Goal: Information Seeking & Learning: Find contact information

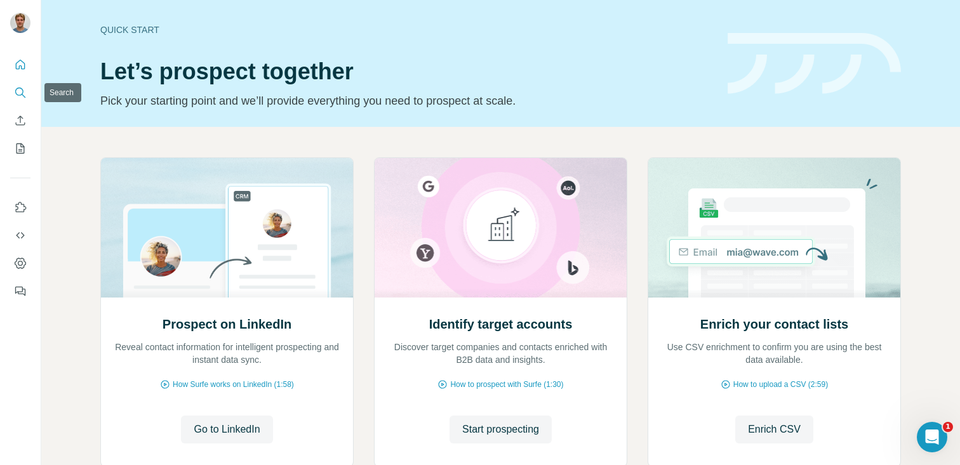
click at [20, 90] on icon "Search" at bounding box center [20, 92] width 13 height 13
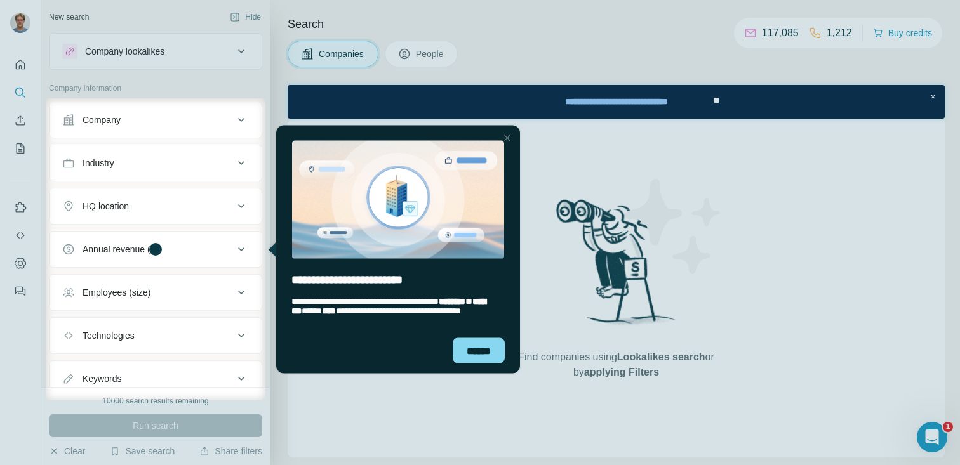
click at [506, 136] on div "Close Step" at bounding box center [506, 137] width 15 height 15
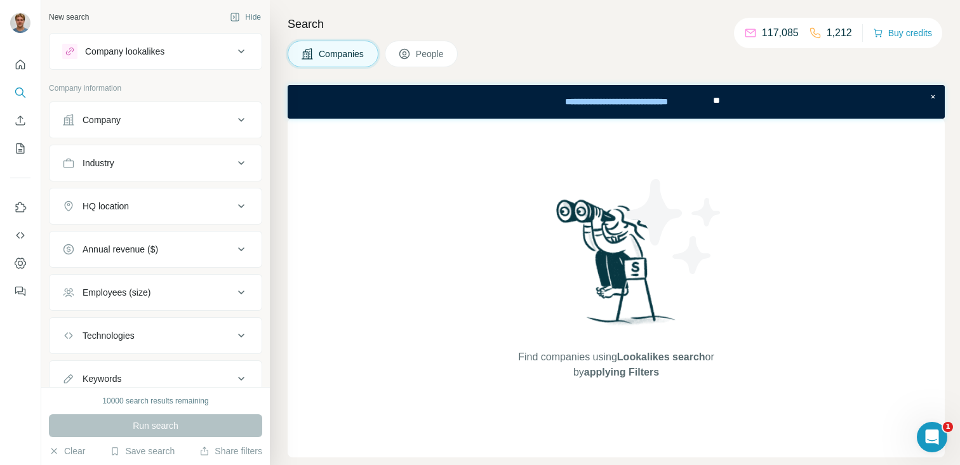
click at [126, 123] on div "Company" at bounding box center [147, 120] width 171 height 13
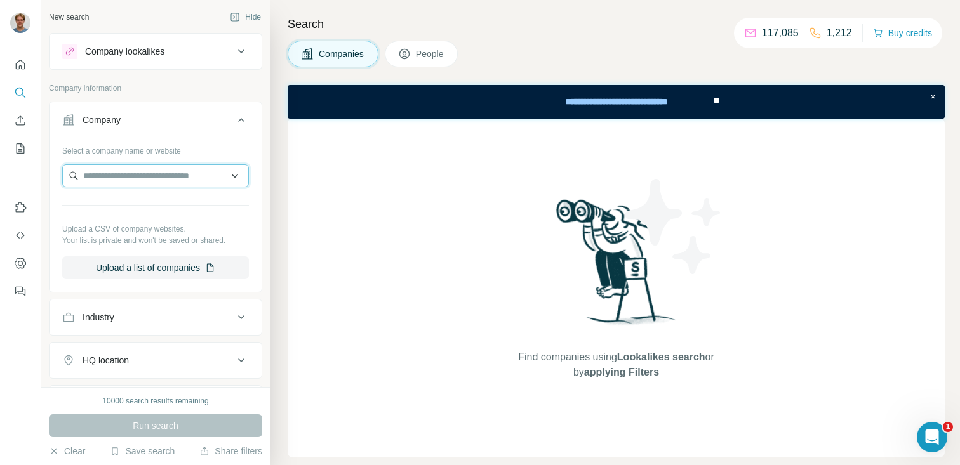
click at [168, 181] on input "text" at bounding box center [155, 175] width 187 height 23
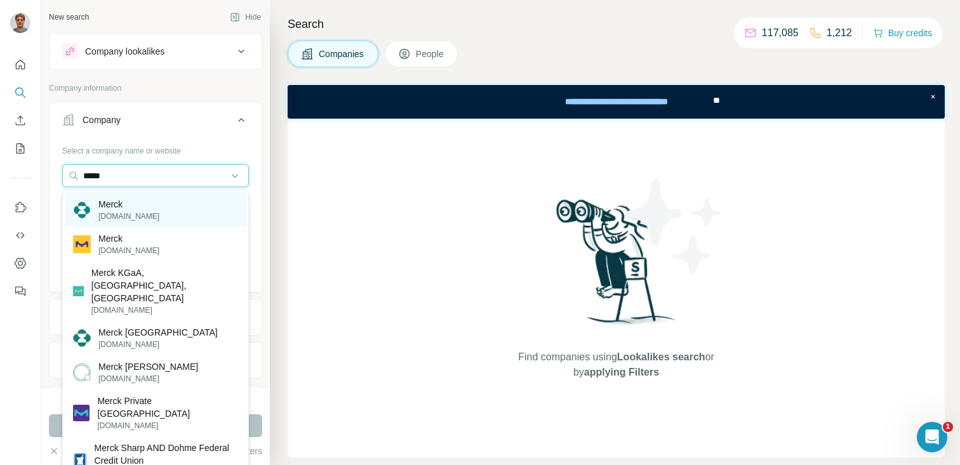
type input "*****"
click at [175, 209] on div "Merck [DOMAIN_NAME]" at bounding box center [155, 210] width 180 height 34
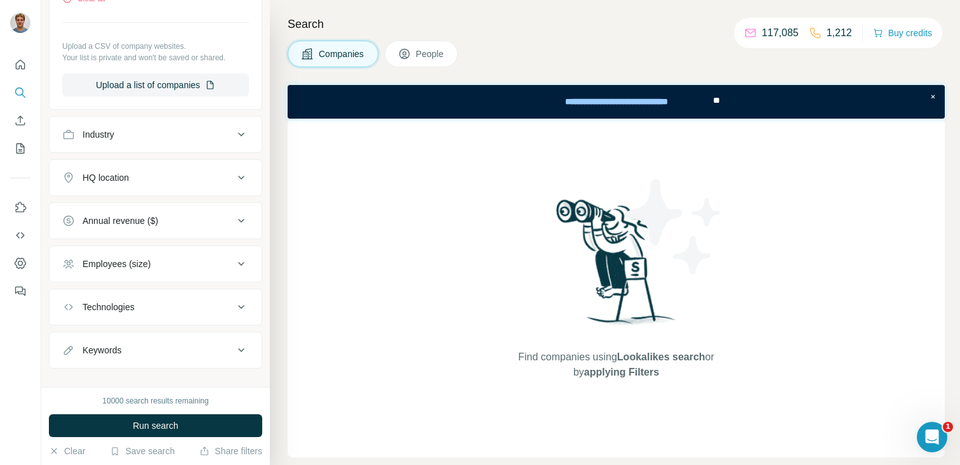
scroll to position [244, 0]
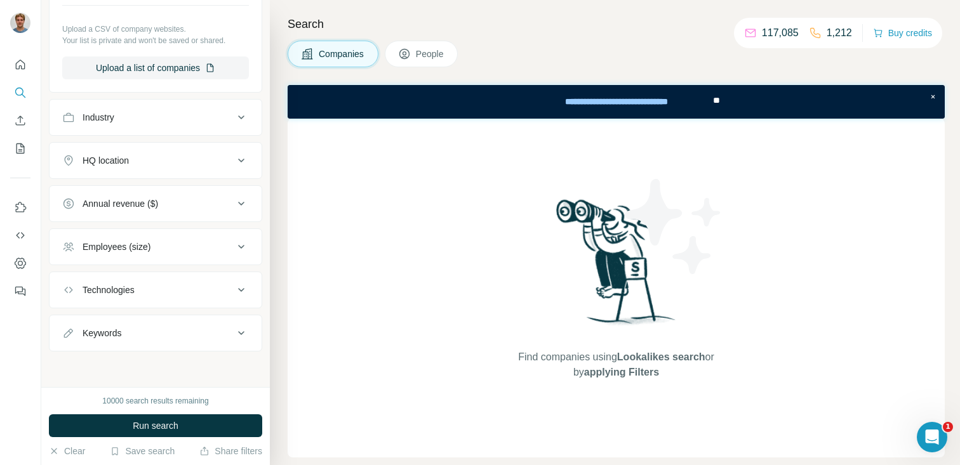
click at [435, 58] on span "People" at bounding box center [430, 54] width 29 height 13
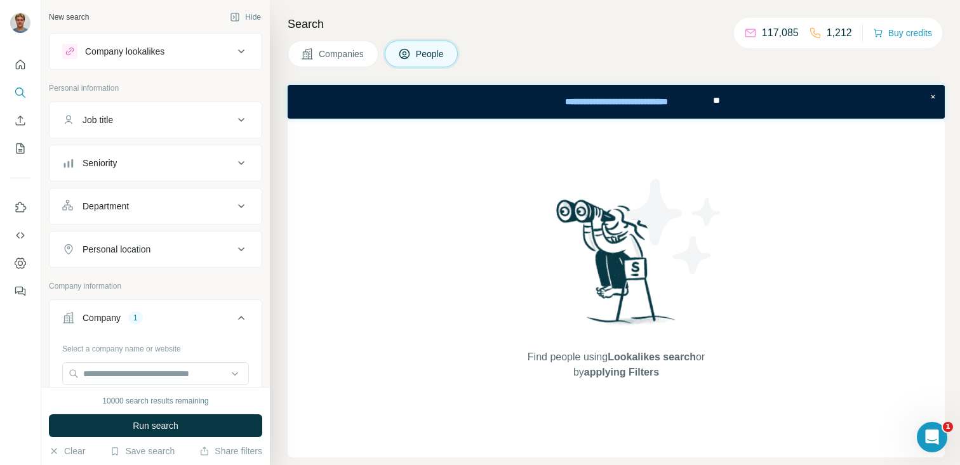
click at [144, 122] on div "Job title" at bounding box center [147, 120] width 171 height 13
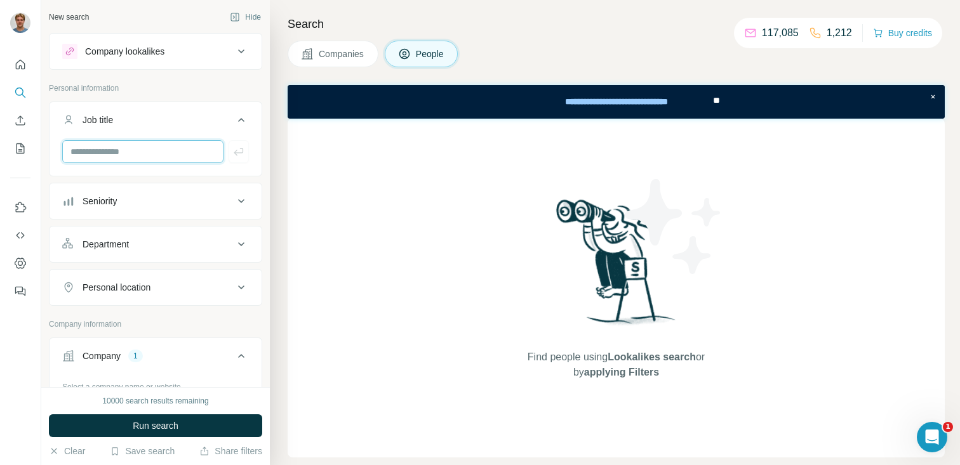
click at [144, 151] on input "text" at bounding box center [142, 151] width 161 height 23
type input "*****"
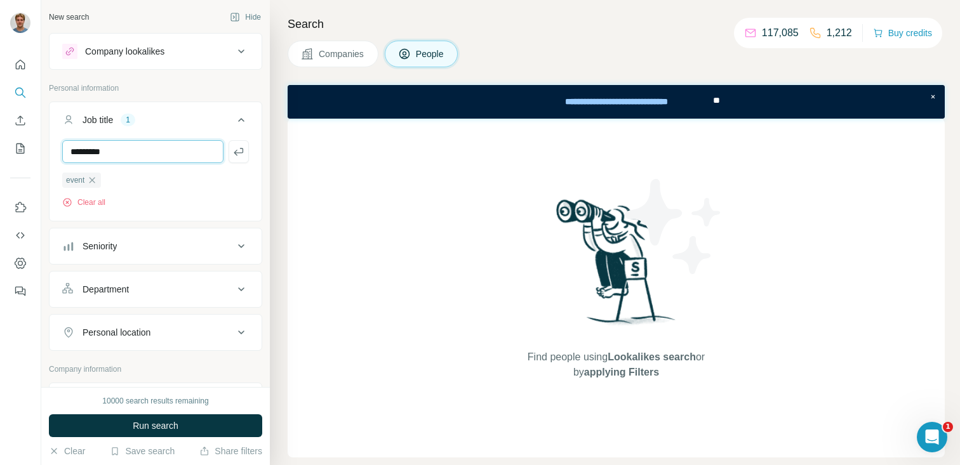
type input "*********"
click at [355, 58] on span "Companies" at bounding box center [342, 54] width 46 height 13
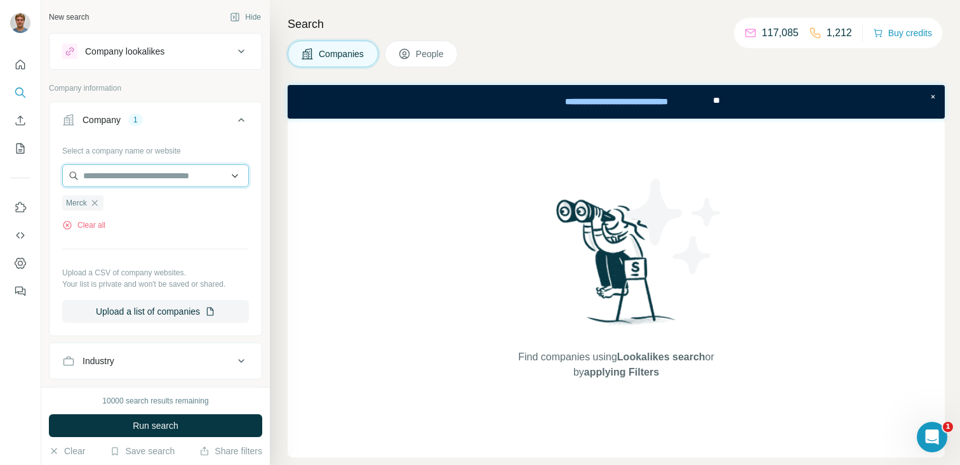
click at [148, 172] on input "text" at bounding box center [155, 175] width 187 height 23
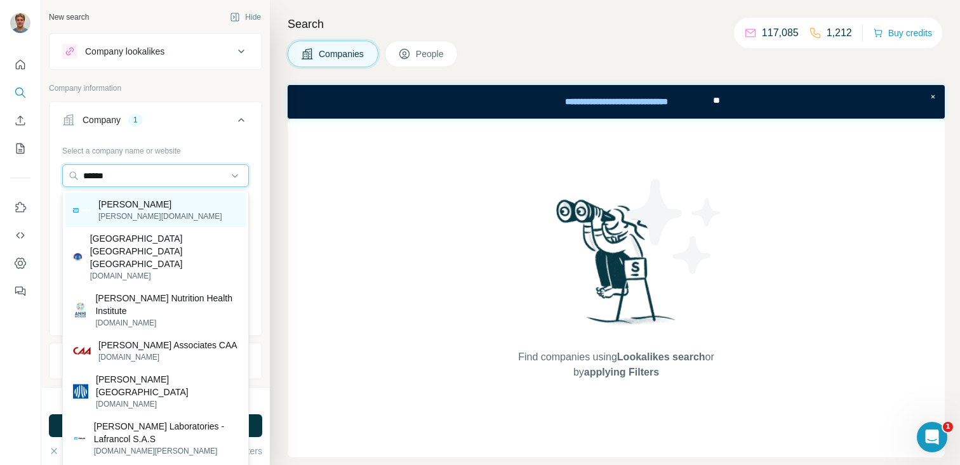
type input "******"
click at [145, 208] on div "[PERSON_NAME] [PERSON_NAME][DOMAIN_NAME]" at bounding box center [155, 210] width 180 height 34
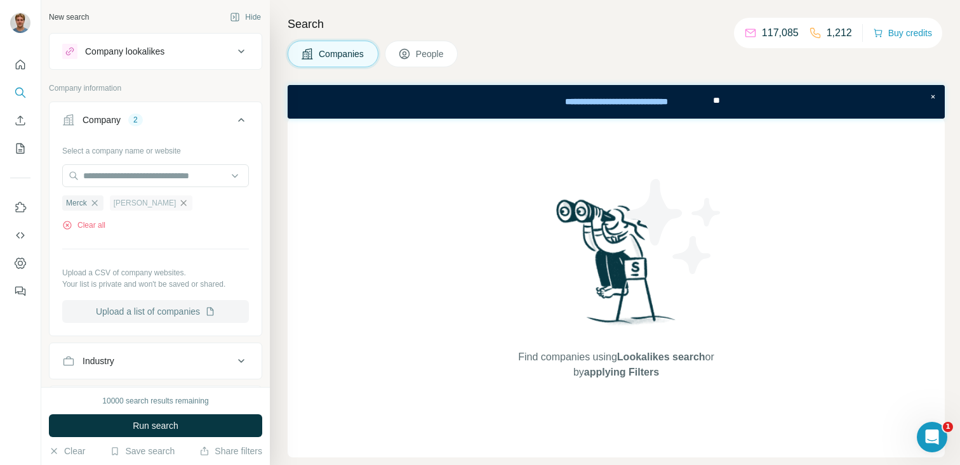
click at [170, 317] on button "Upload a list of companies" at bounding box center [155, 311] width 187 height 23
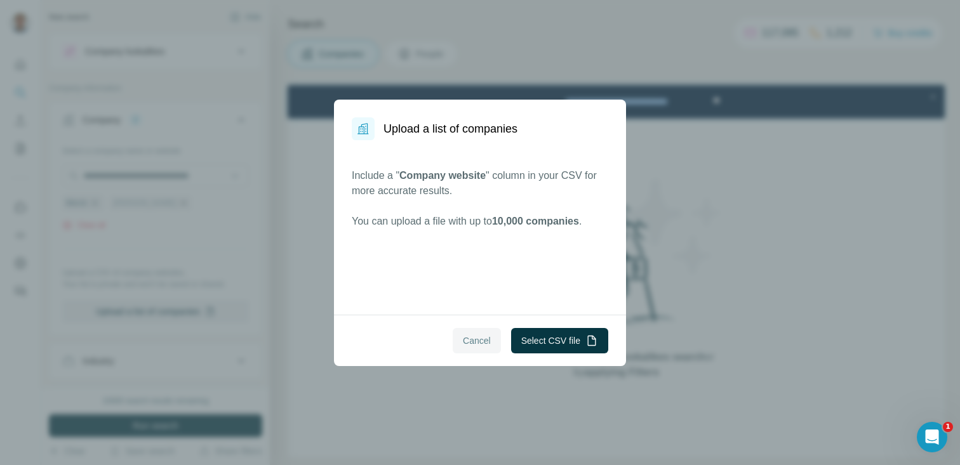
click at [480, 341] on span "Cancel" at bounding box center [477, 340] width 28 height 13
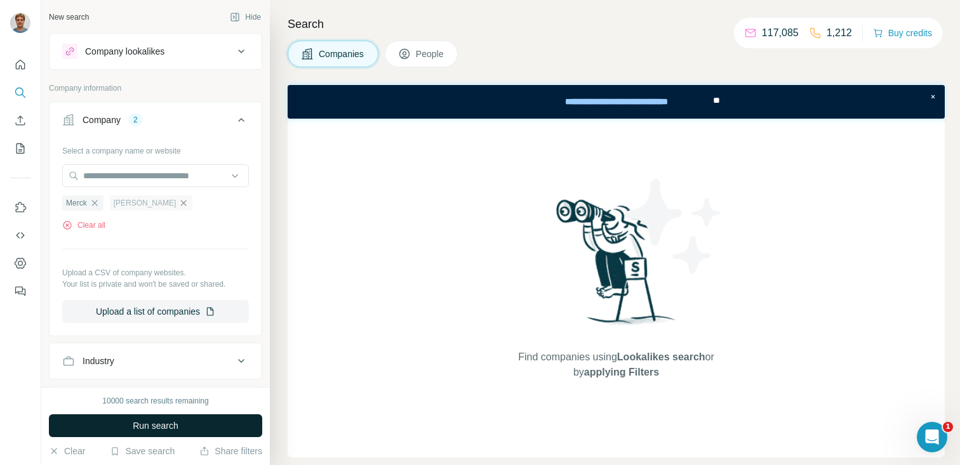
click at [156, 434] on button "Run search" at bounding box center [155, 425] width 213 height 23
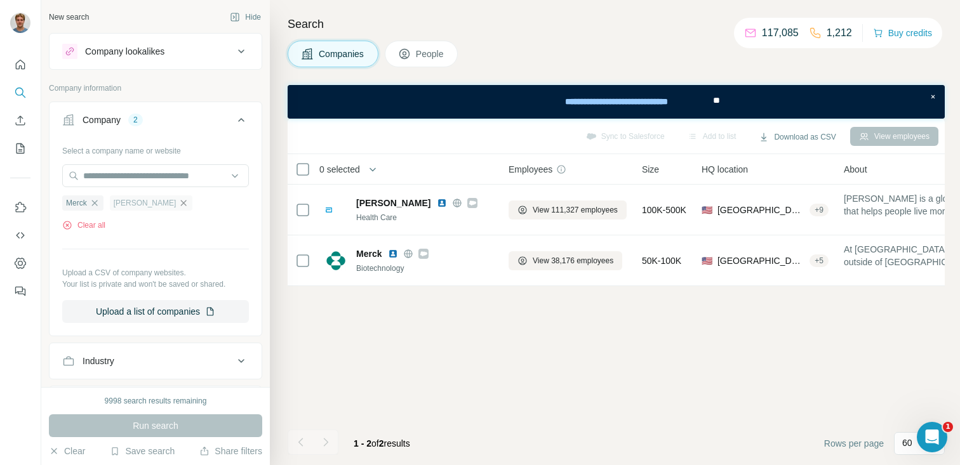
click at [430, 48] on span "People" at bounding box center [430, 54] width 29 height 13
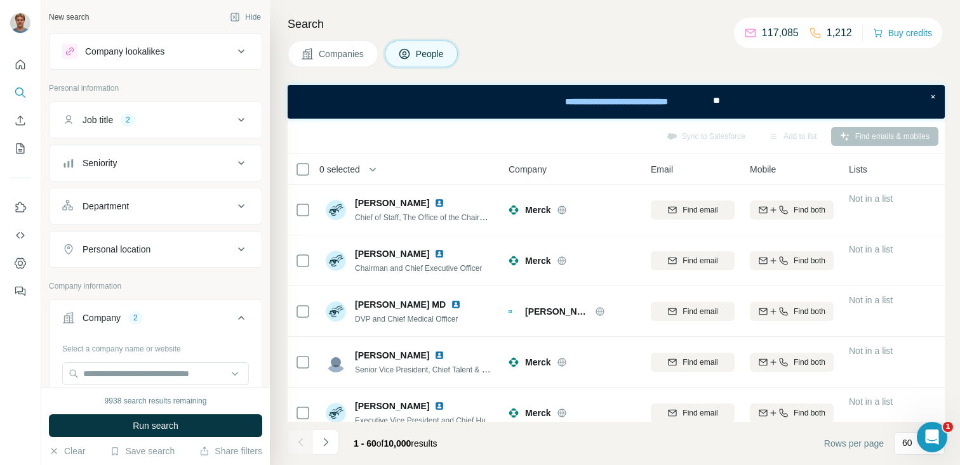
click at [234, 249] on icon at bounding box center [241, 249] width 15 height 15
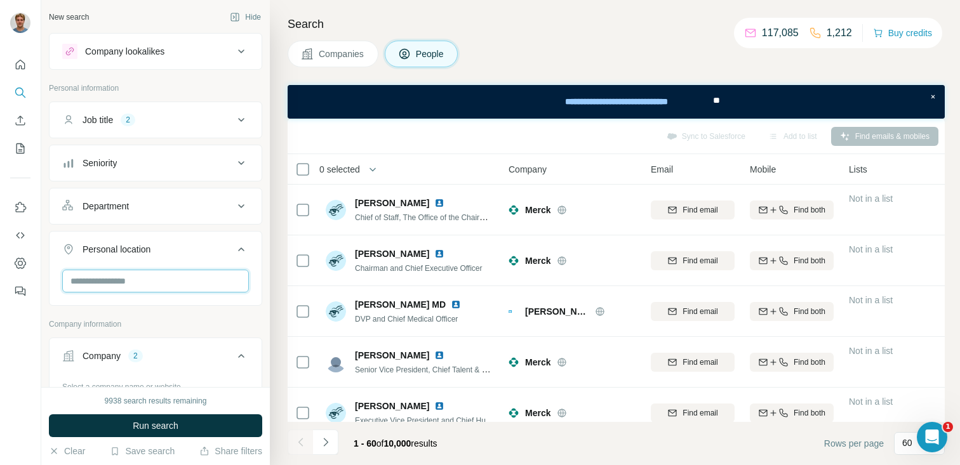
click at [165, 284] on input "text" at bounding box center [155, 281] width 187 height 23
type input "*****"
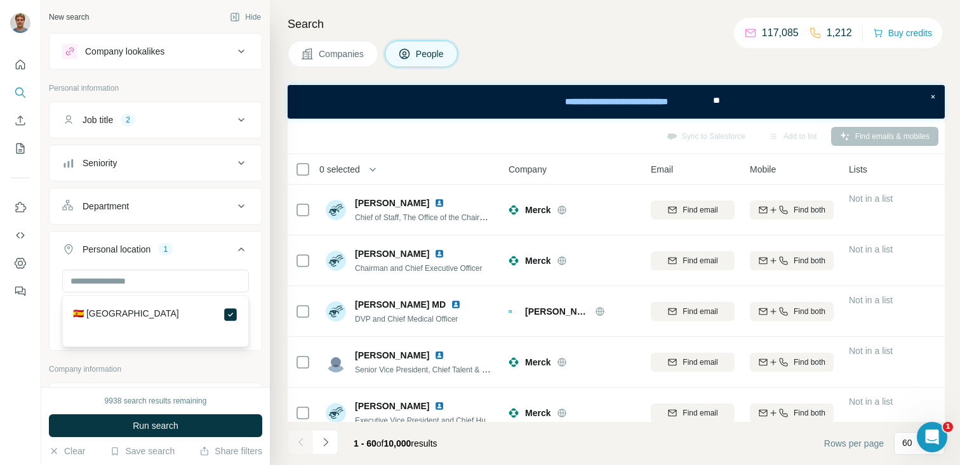
click at [253, 264] on button "Personal location 1" at bounding box center [155, 252] width 212 height 36
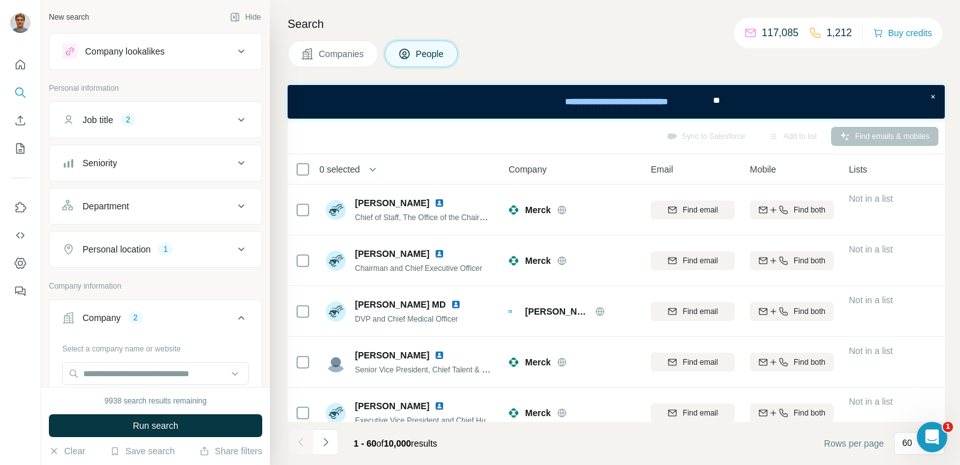
click at [171, 260] on button "Personal location 1" at bounding box center [155, 249] width 212 height 30
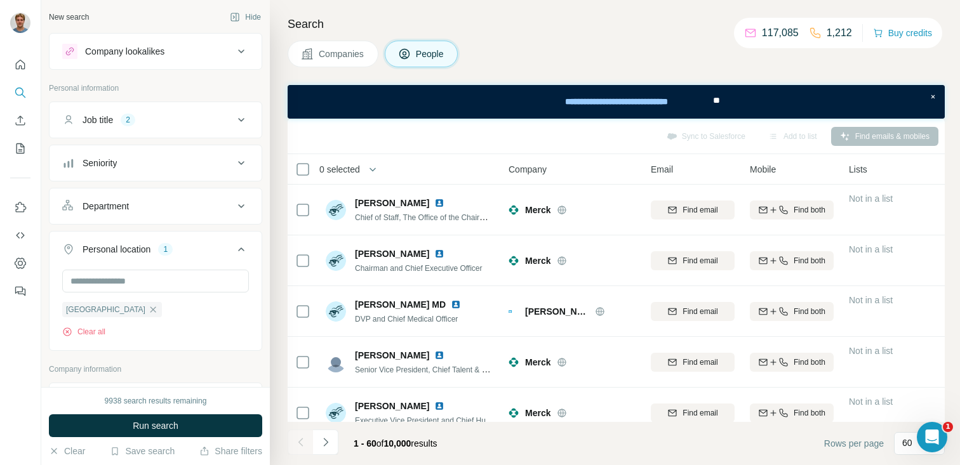
click at [221, 208] on div "Department" at bounding box center [147, 206] width 171 height 13
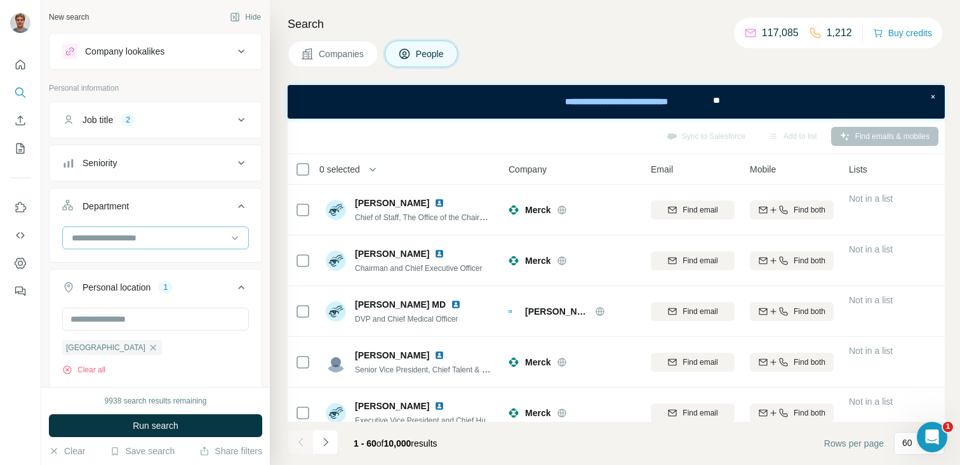
click at [172, 245] on div at bounding box center [148, 238] width 157 height 22
type input "*********"
click at [142, 119] on div "Job title 2" at bounding box center [147, 120] width 171 height 13
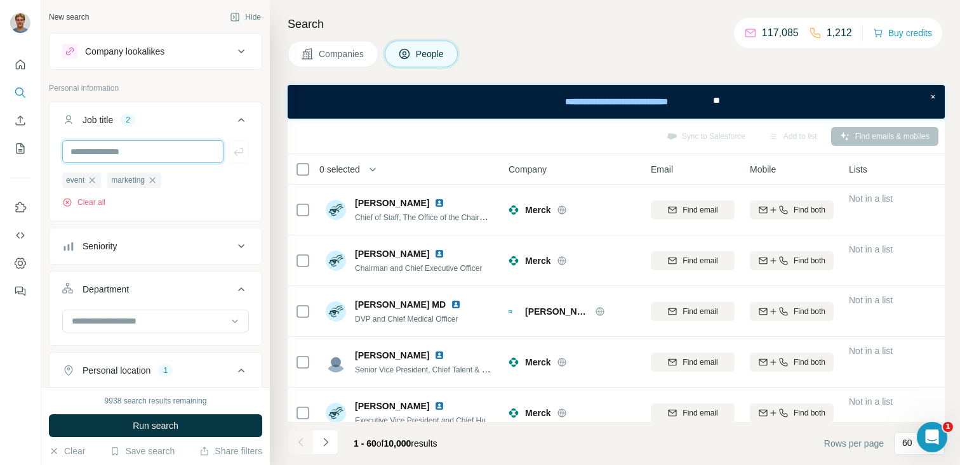
click at [131, 155] on input "text" at bounding box center [142, 151] width 161 height 23
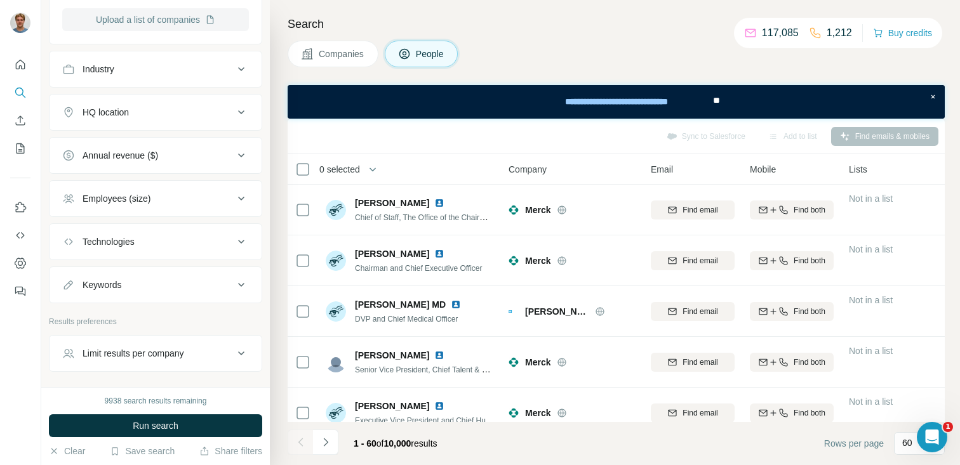
scroll to position [696, 0]
click at [164, 291] on button "Keywords" at bounding box center [155, 283] width 212 height 30
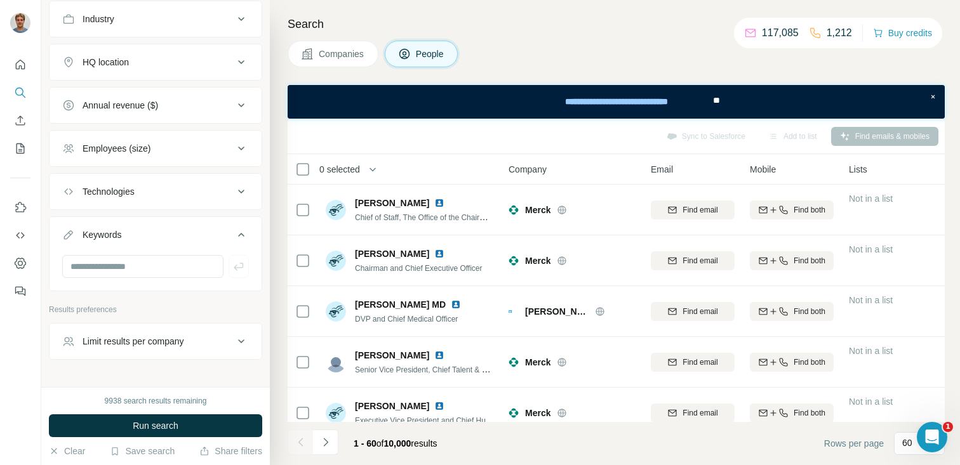
scroll to position [754, 0]
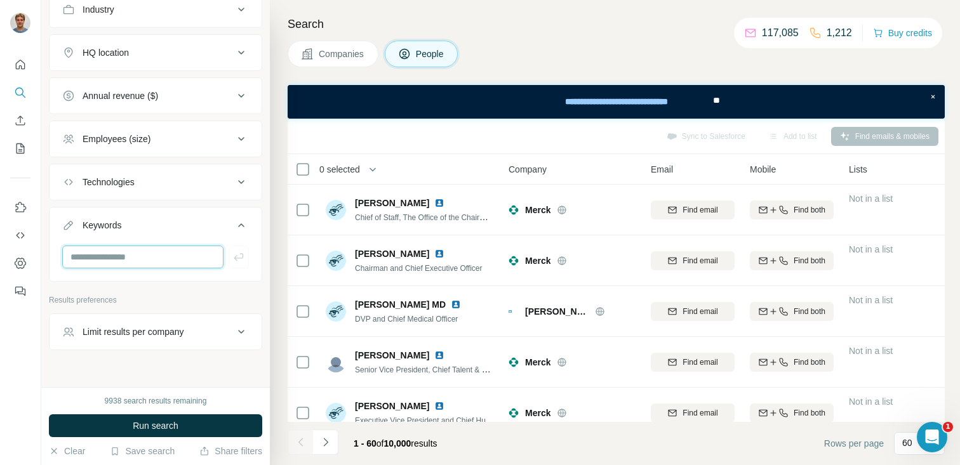
click at [117, 253] on input "text" at bounding box center [142, 257] width 161 height 23
type input "*******"
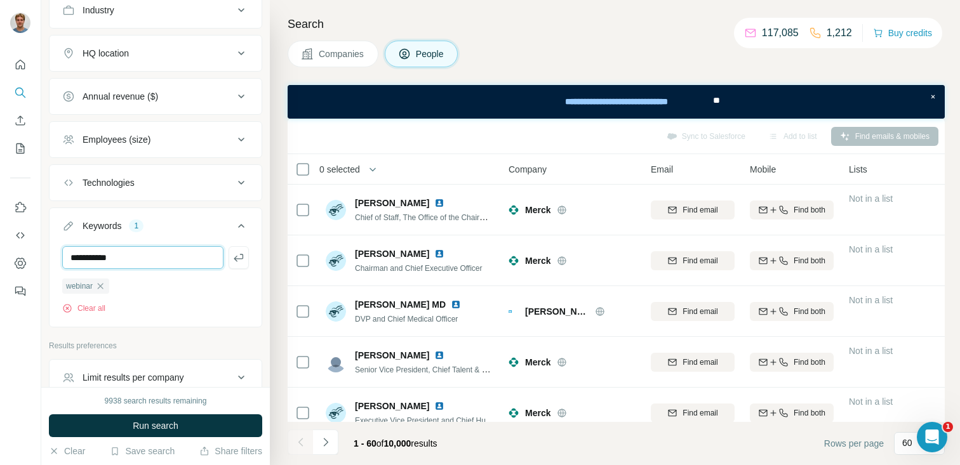
type input "**********"
type input "****"
type input "**********"
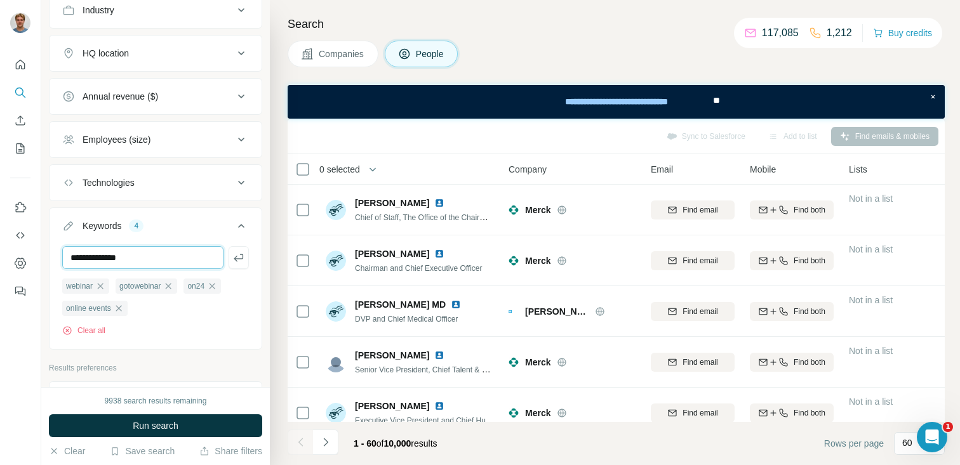
type input "**********"
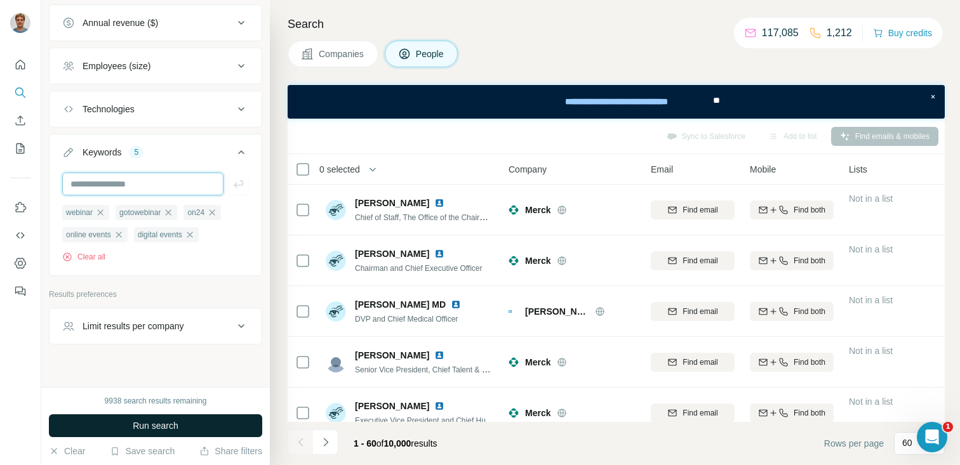
scroll to position [844, 0]
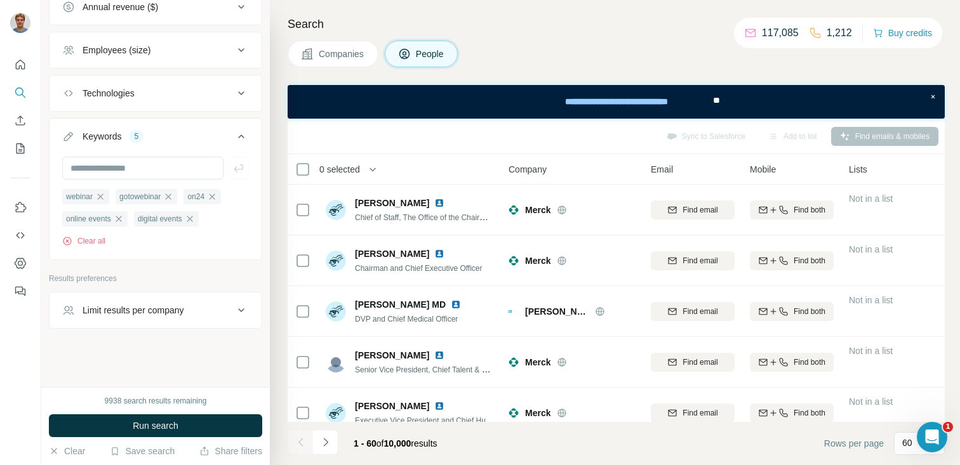
click at [148, 418] on button "Run search" at bounding box center [155, 425] width 213 height 23
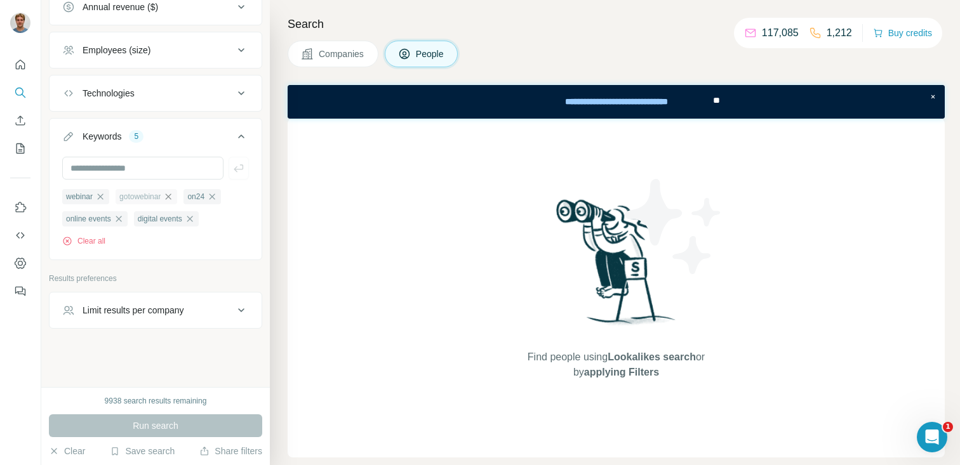
click at [173, 197] on icon "button" at bounding box center [168, 197] width 10 height 10
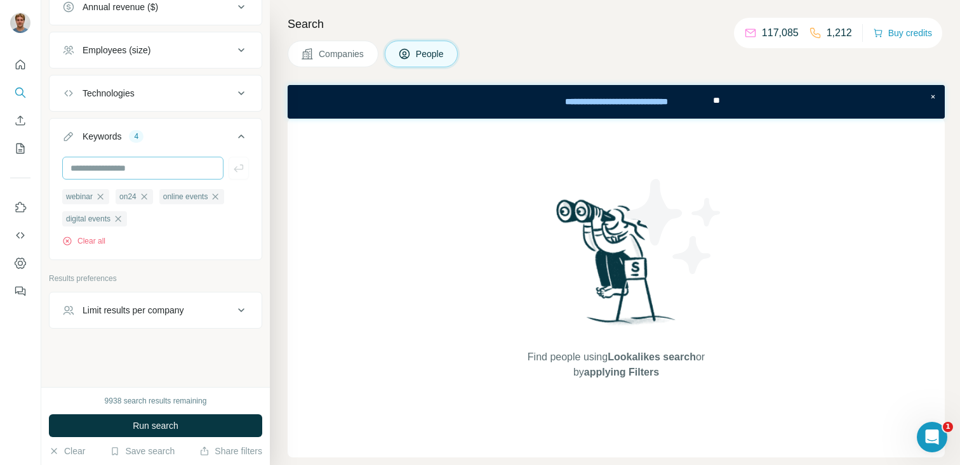
drag, startPoint x: 220, startPoint y: 197, endPoint x: 210, endPoint y: 198, distance: 10.2
click at [220, 197] on icon "button" at bounding box center [215, 197] width 10 height 10
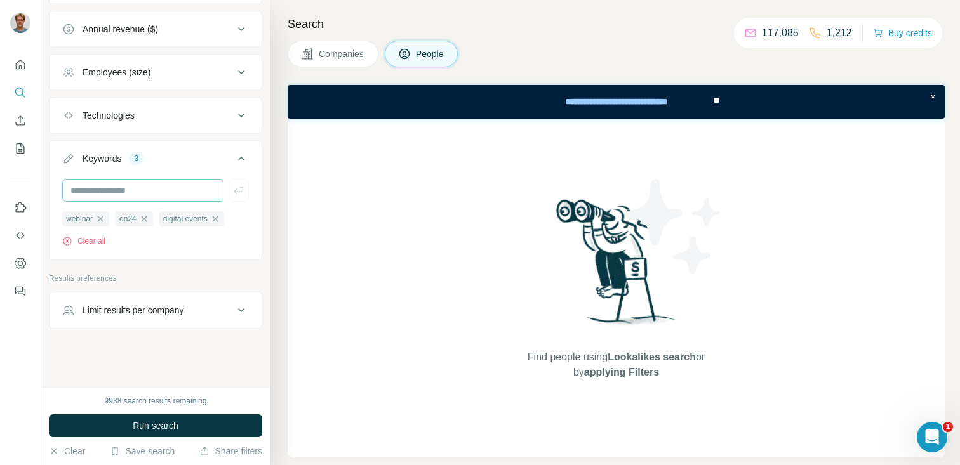
scroll to position [822, 0]
click at [145, 216] on icon "button" at bounding box center [144, 219] width 6 height 6
drag, startPoint x: 180, startPoint y: 220, endPoint x: 164, endPoint y: 242, distance: 28.2
click at [176, 220] on icon "button" at bounding box center [171, 219] width 10 height 10
click at [169, 424] on span "Run search" at bounding box center [156, 425] width 46 height 13
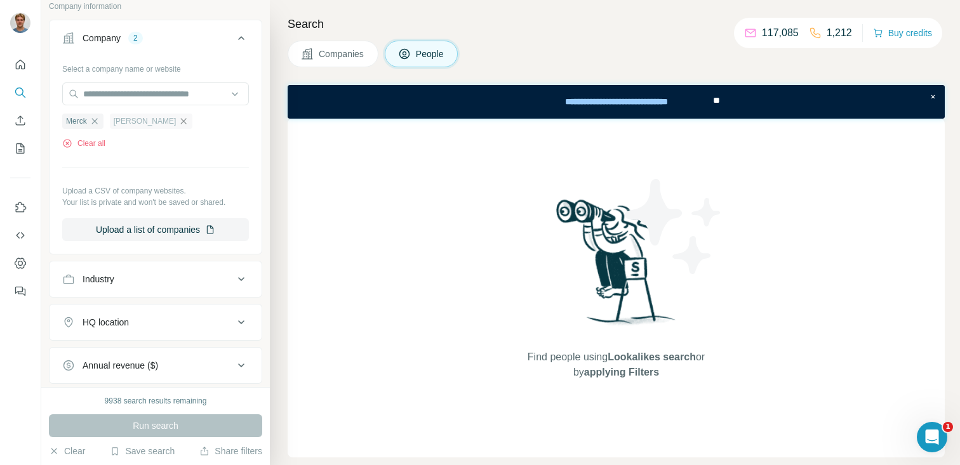
scroll to position [489, 0]
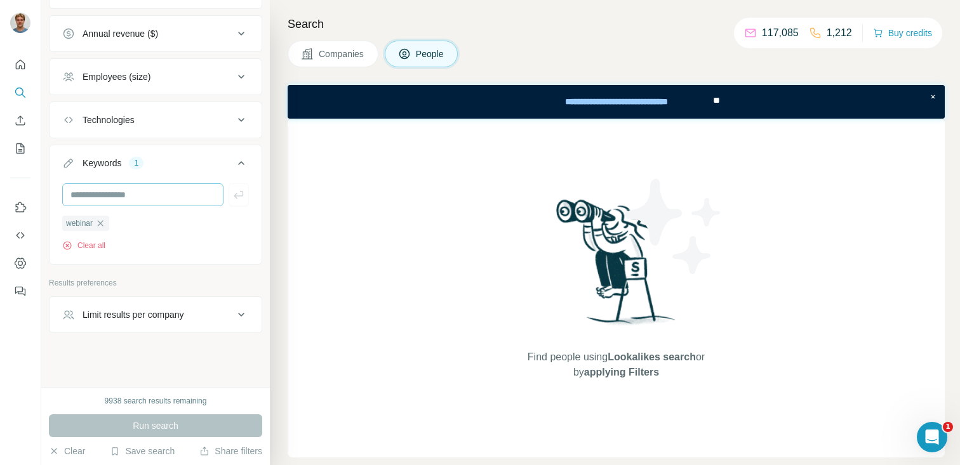
click at [105, 225] on icon "button" at bounding box center [100, 223] width 10 height 10
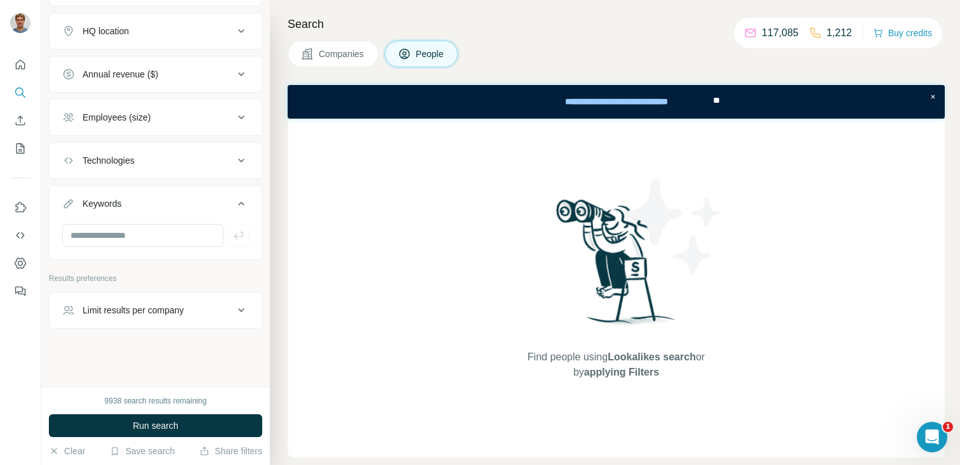
scroll to position [776, 0]
click at [156, 435] on button "Run search" at bounding box center [155, 425] width 213 height 23
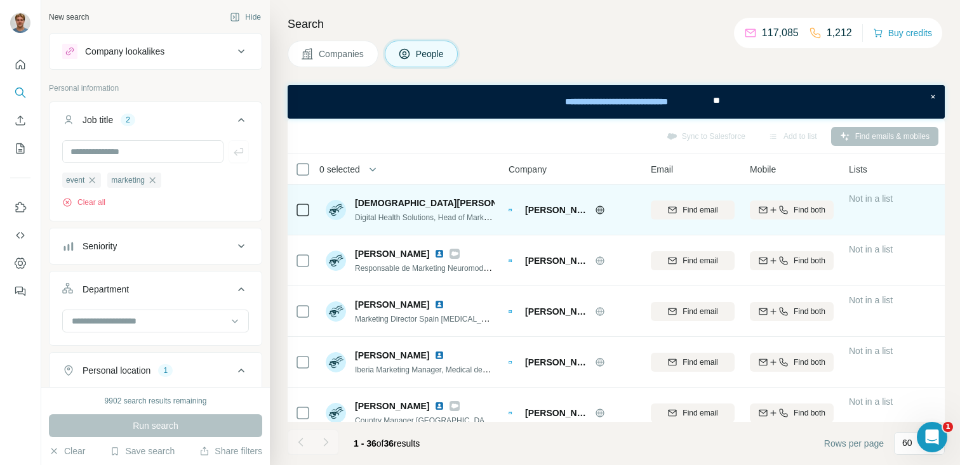
click at [536, 204] on img at bounding box center [541, 203] width 10 height 10
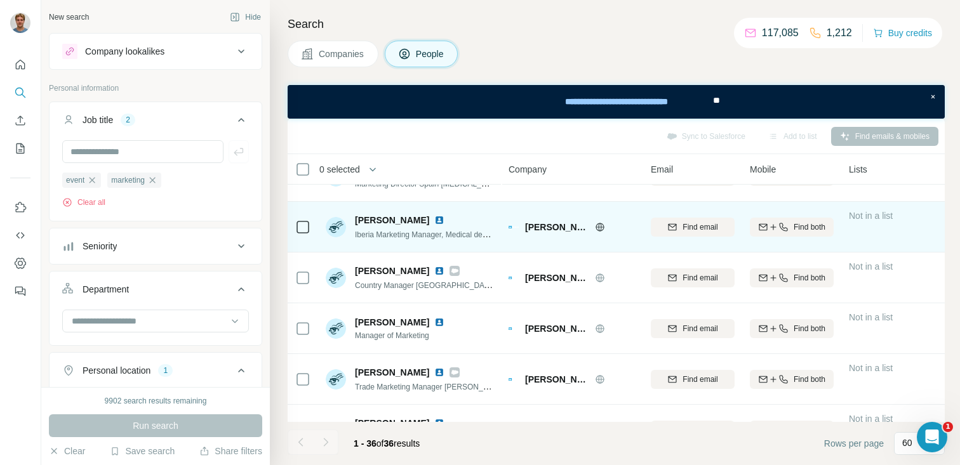
scroll to position [137, 0]
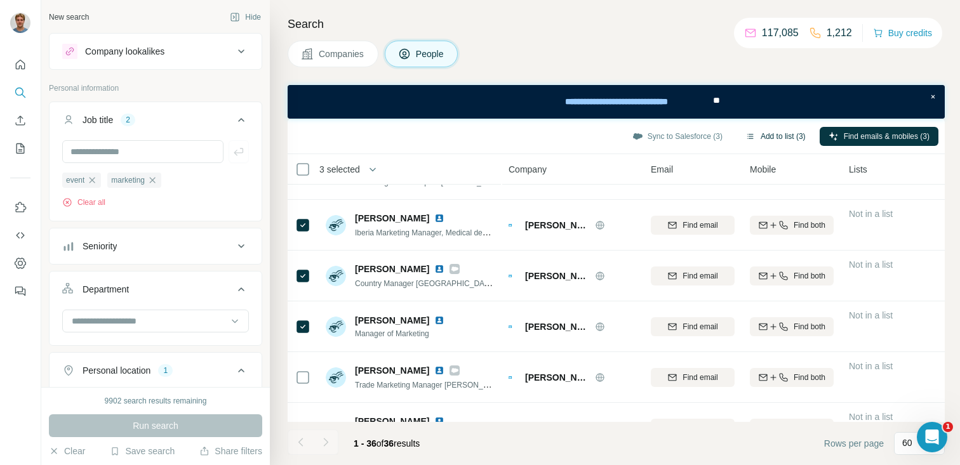
click at [753, 135] on button "Add to list (3)" at bounding box center [775, 136] width 78 height 19
click at [745, 135] on icon "button" at bounding box center [750, 136] width 10 height 10
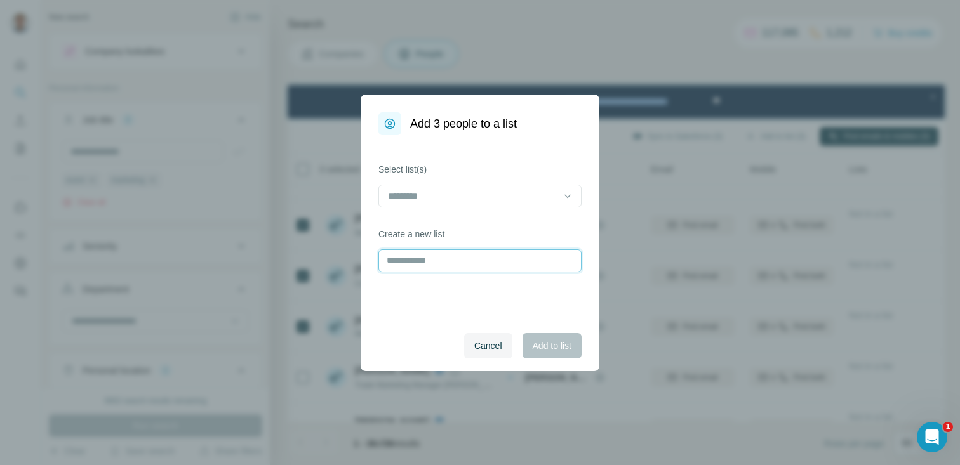
click at [466, 258] on input "text" at bounding box center [479, 260] width 203 height 23
click at [534, 360] on div "Cancel Add to list" at bounding box center [479, 345] width 239 height 51
click at [487, 340] on span "Cancel" at bounding box center [488, 346] width 28 height 13
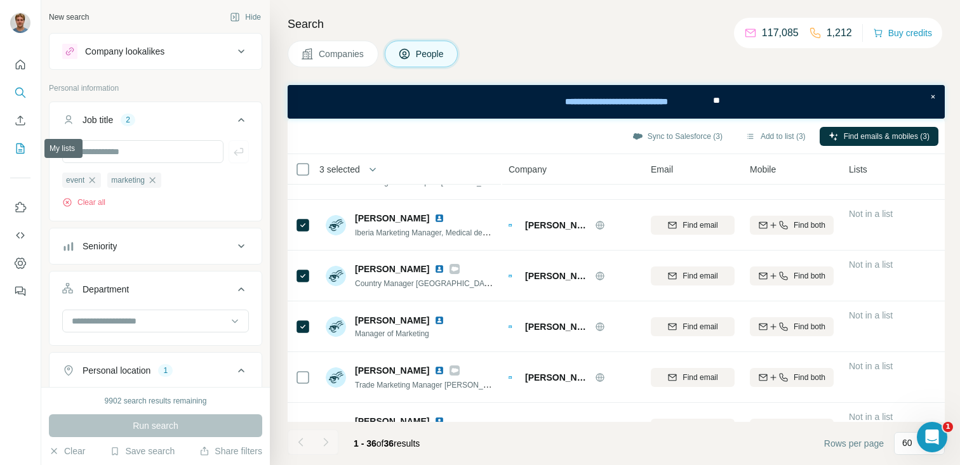
click at [18, 152] on icon "My lists" at bounding box center [20, 148] width 8 height 10
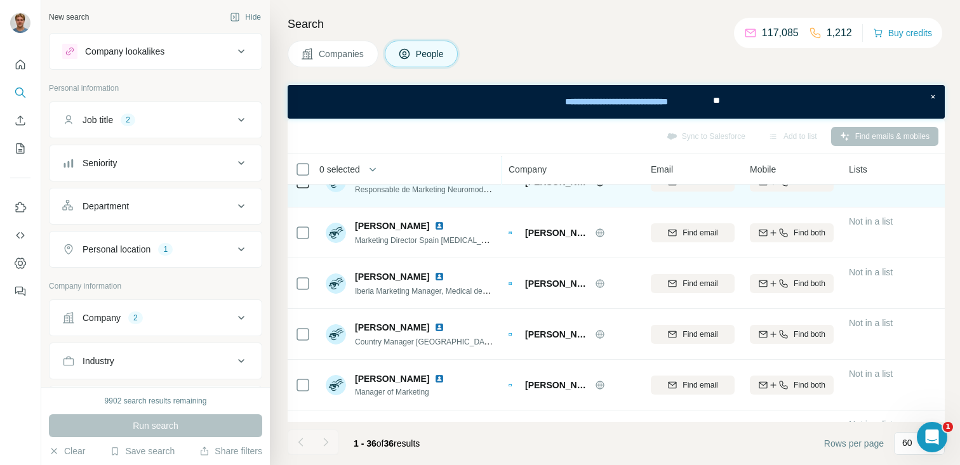
scroll to position [82, 0]
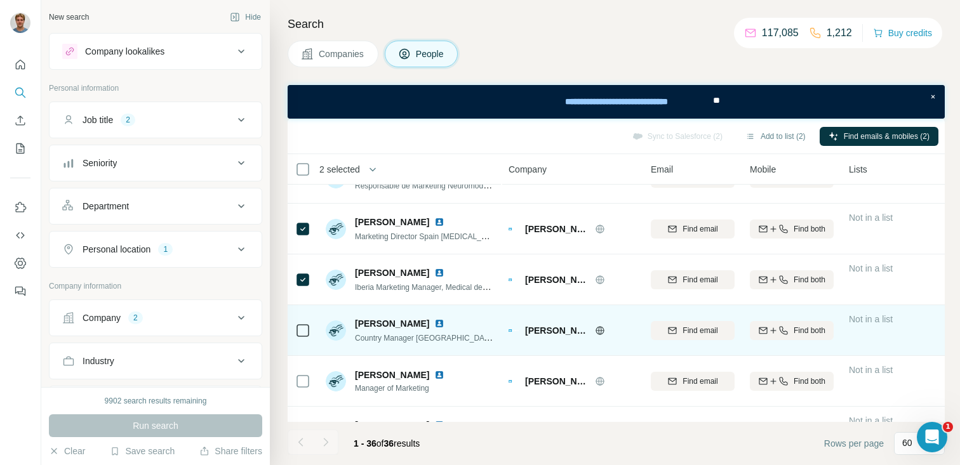
click at [309, 331] on icon at bounding box center [302, 330] width 15 height 15
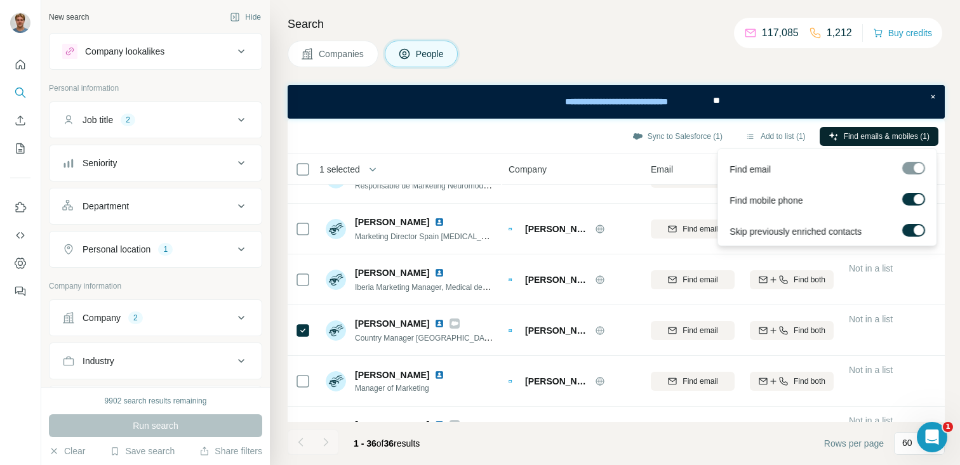
click at [870, 135] on span "Find emails & mobiles (1)" at bounding box center [886, 136] width 86 height 11
click at [665, 135] on button "Sync to Salesforce (1)" at bounding box center [677, 136] width 108 height 19
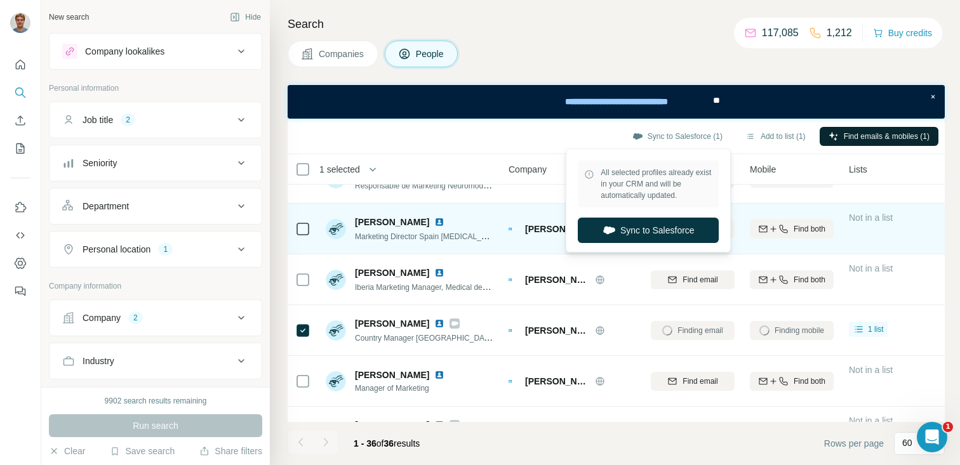
drag, startPoint x: 638, startPoint y: 228, endPoint x: 595, endPoint y: 244, distance: 46.6
click at [638, 228] on button "Sync to Salesforce" at bounding box center [647, 230] width 141 height 25
